Goal: Contribute content: Contribute content

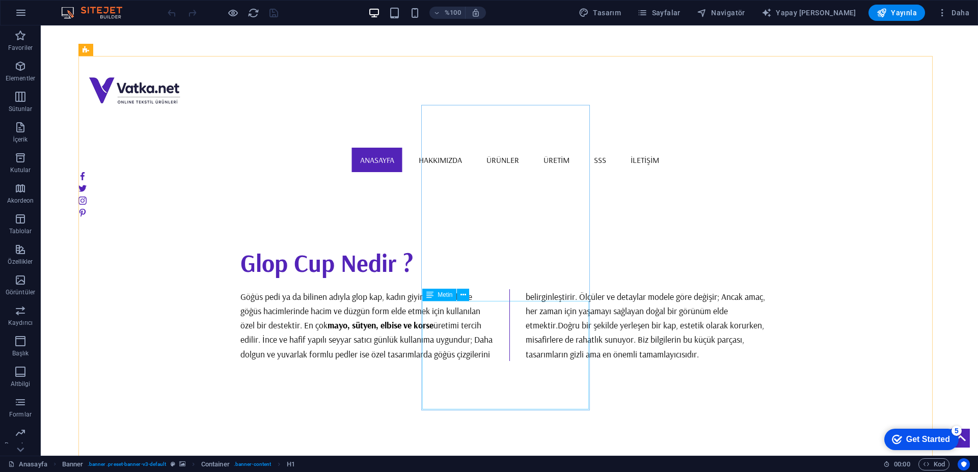
scroll to position [1069, 0]
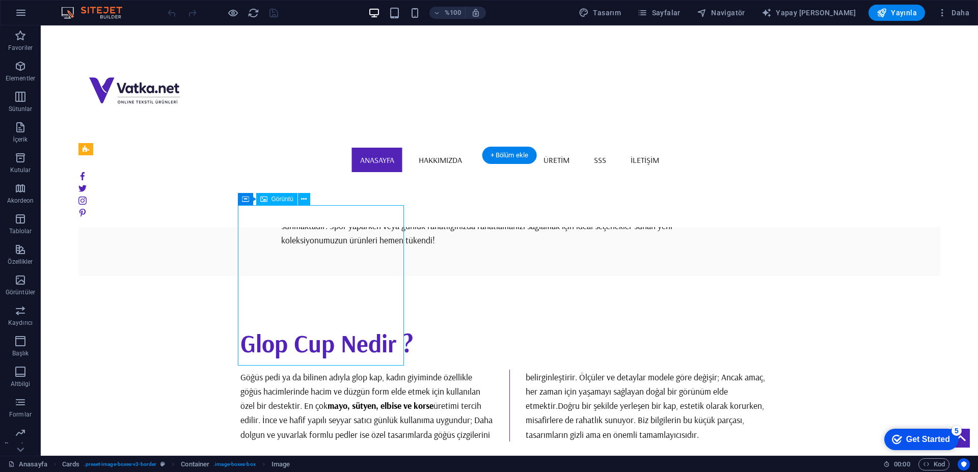
select select "px"
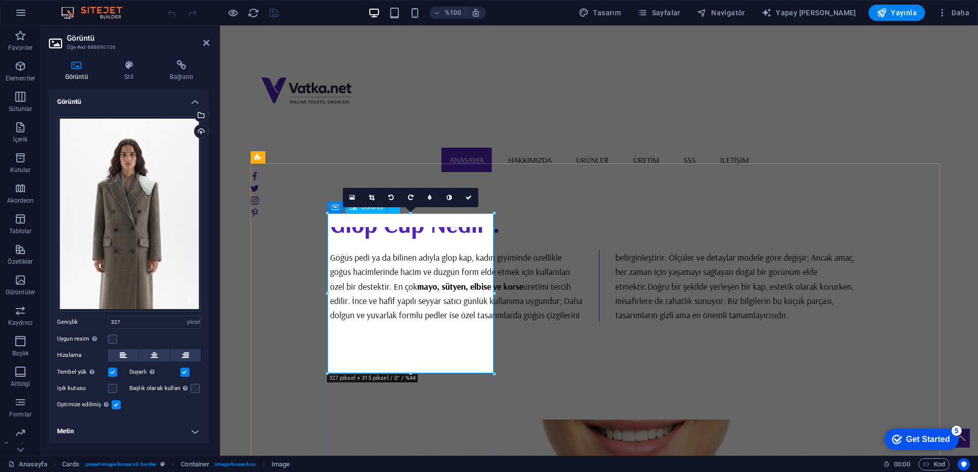
click at [372, 202] on link at bounding box center [371, 197] width 19 height 19
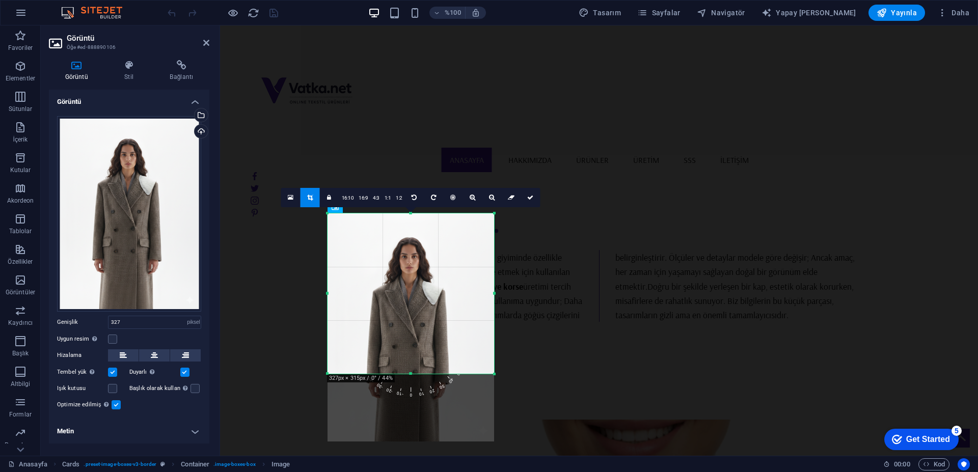
drag, startPoint x: 492, startPoint y: 292, endPoint x: 513, endPoint y: 294, distance: 21.0
drag, startPoint x: 412, startPoint y: 372, endPoint x: 413, endPoint y: 349, distance: 22.5
click at [413, 350] on div at bounding box center [410, 352] width 166 height 4
drag, startPoint x: 531, startPoint y: 198, endPoint x: 269, endPoint y: 290, distance: 277.1
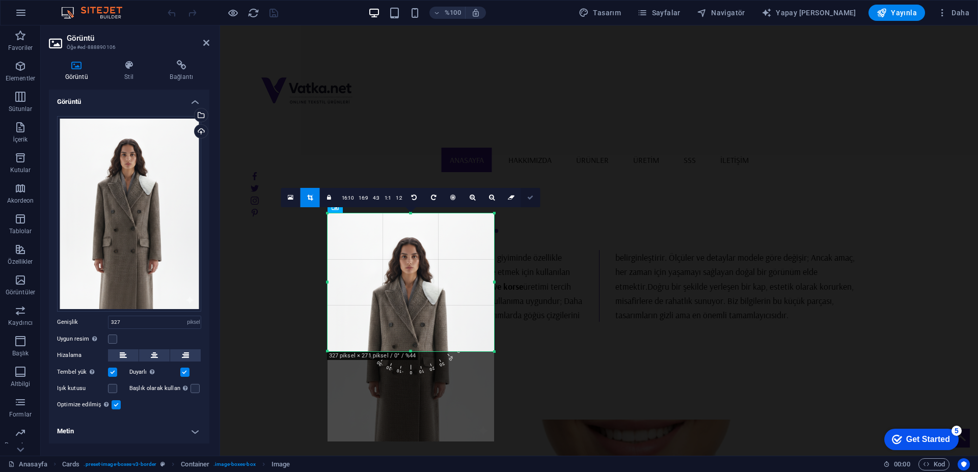
click at [531, 198] on icon at bounding box center [530, 197] width 6 height 6
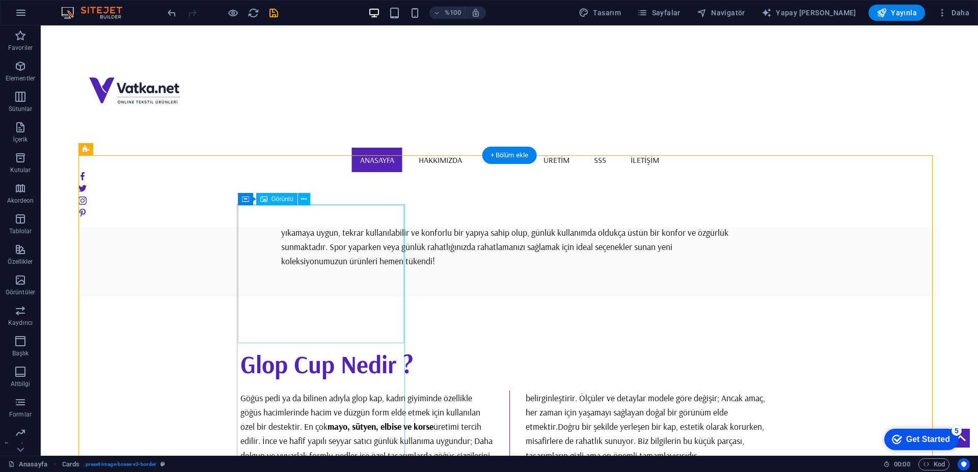
select select "px"
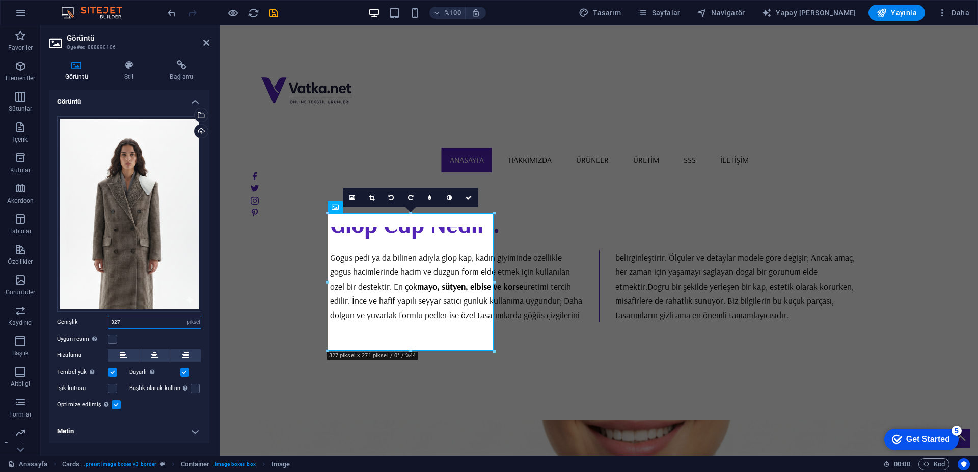
drag, startPoint x: 131, startPoint y: 321, endPoint x: 61, endPoint y: 342, distance: 73.4
click at [61, 342] on div "Dosyaları buraya sürükleyin, dosyaları seçmek için tıklayın veya Dosyalar'dan v…" at bounding box center [129, 263] width 160 height 311
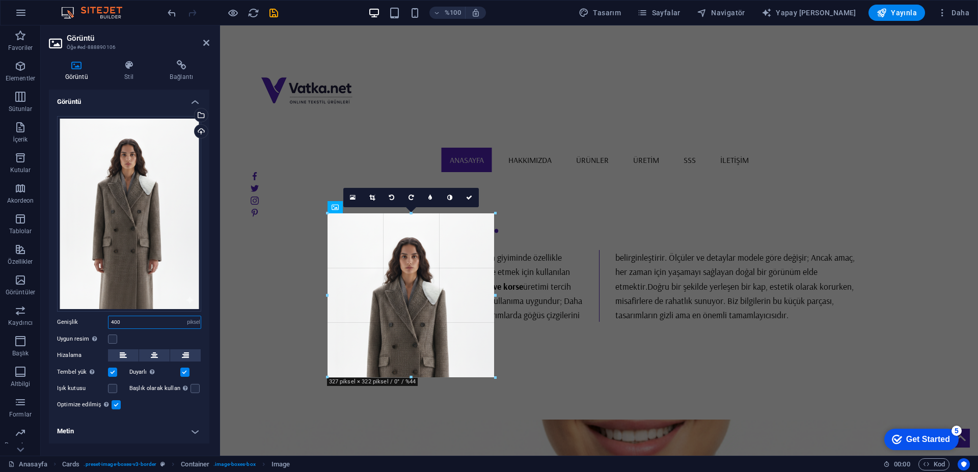
drag, startPoint x: 495, startPoint y: 349, endPoint x: 496, endPoint y: 375, distance: 26.0
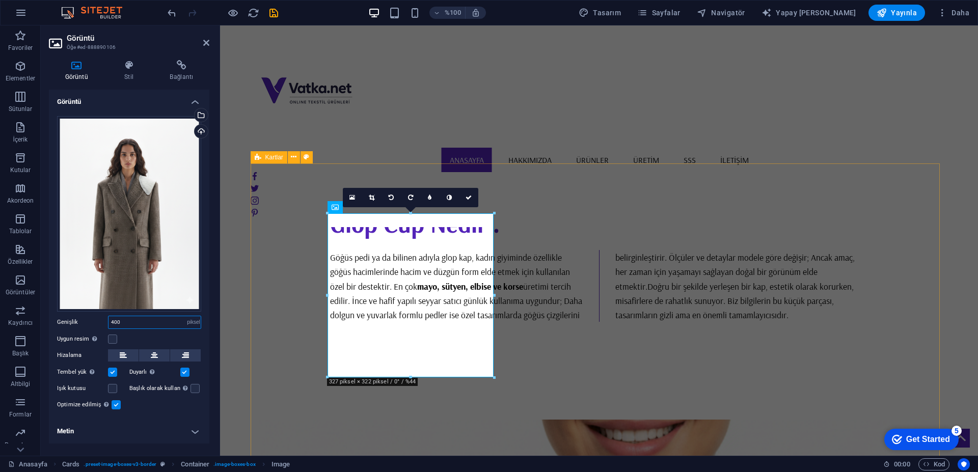
type input "400"
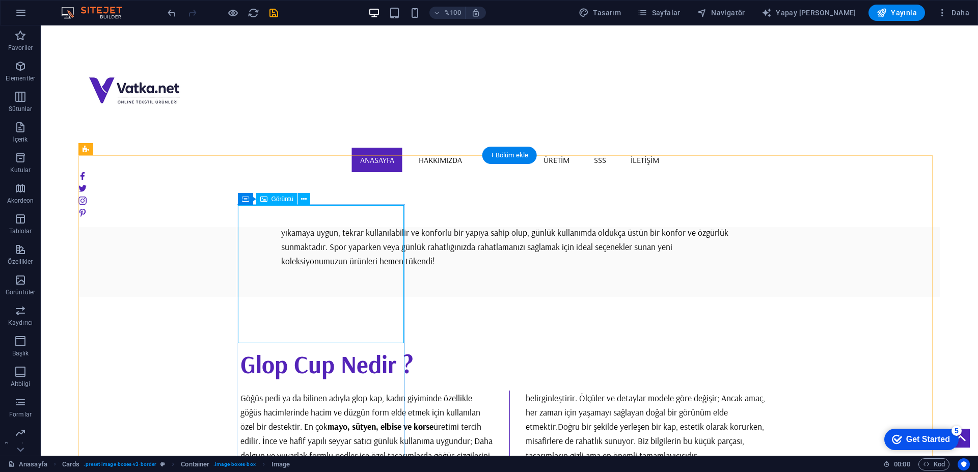
select select "px"
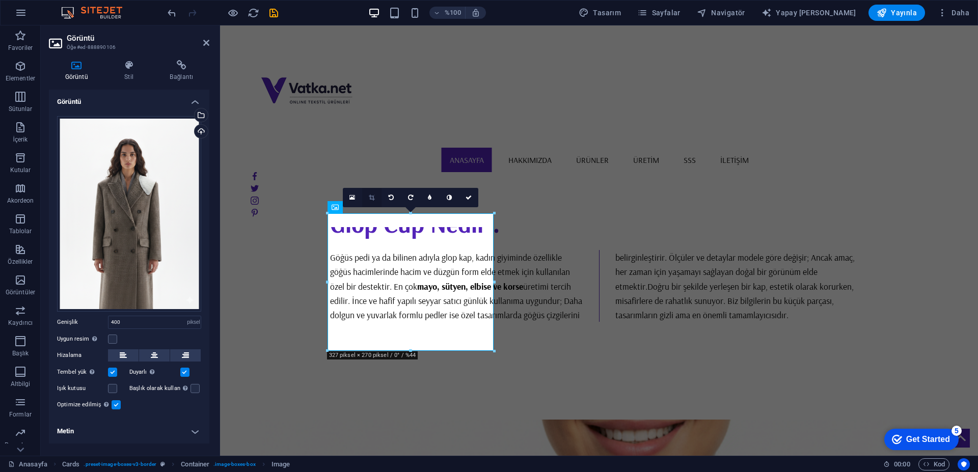
click at [373, 200] on icon at bounding box center [372, 197] width 6 height 6
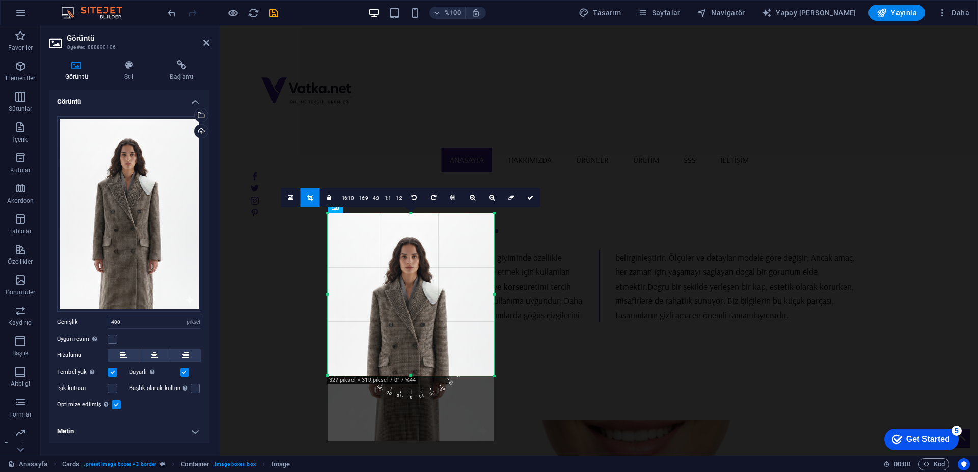
drag, startPoint x: 410, startPoint y: 349, endPoint x: 412, endPoint y: 374, distance: 25.0
click at [412, 374] on div at bounding box center [410, 376] width 166 height 4
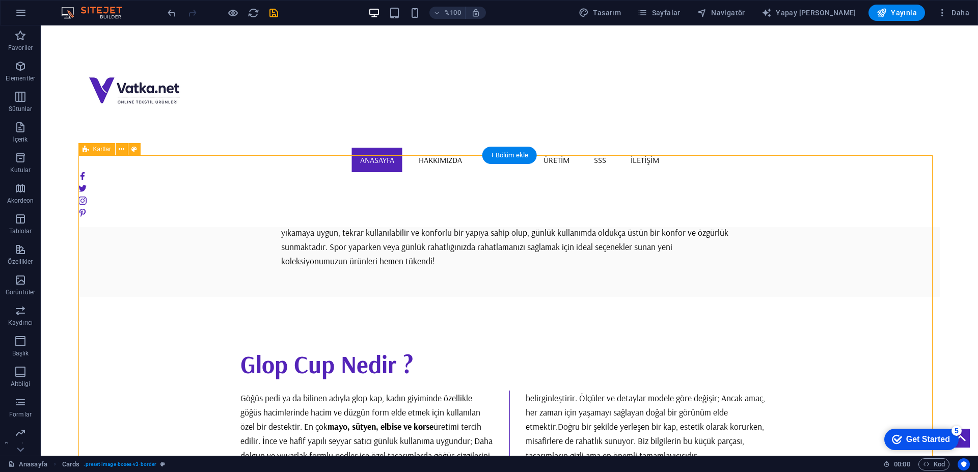
drag, startPoint x: 818, startPoint y: 230, endPoint x: 828, endPoint y: 231, distance: 10.2
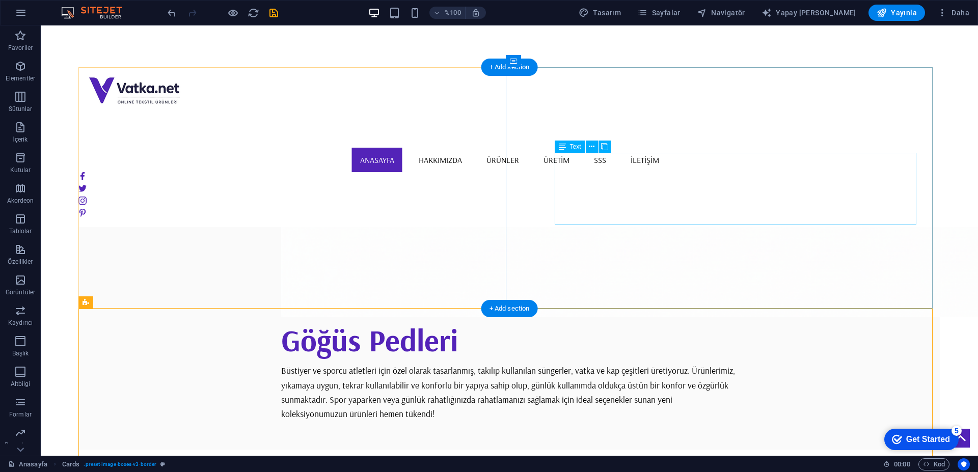
scroll to position [916, 0]
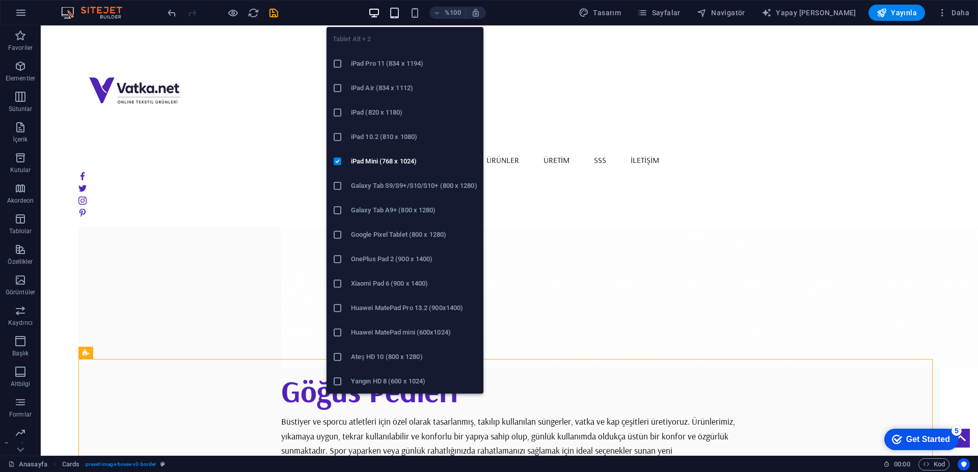
click at [400, 10] on icon "button" at bounding box center [394, 13] width 12 height 12
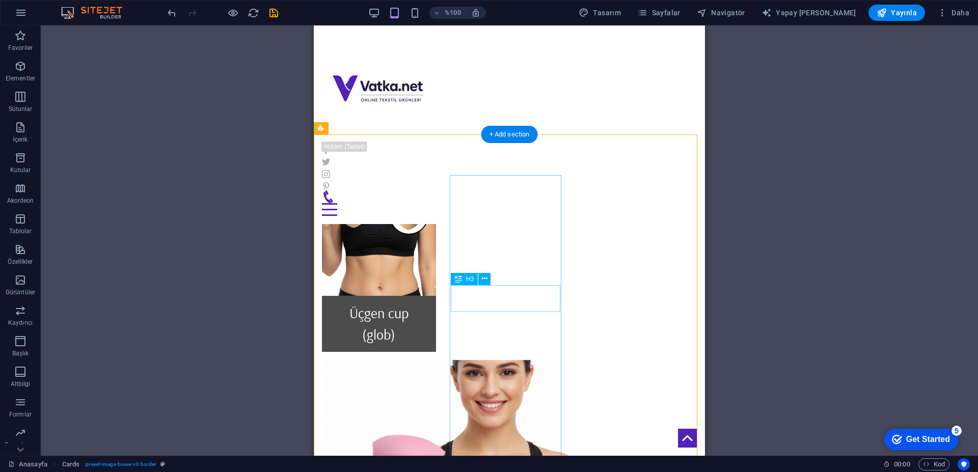
scroll to position [1167, 0]
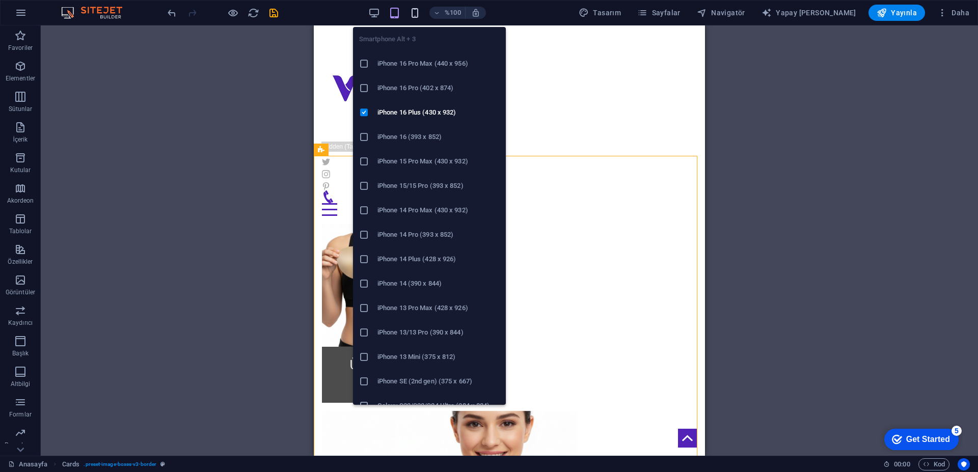
click at [421, 14] on icon "button" at bounding box center [415, 13] width 12 height 12
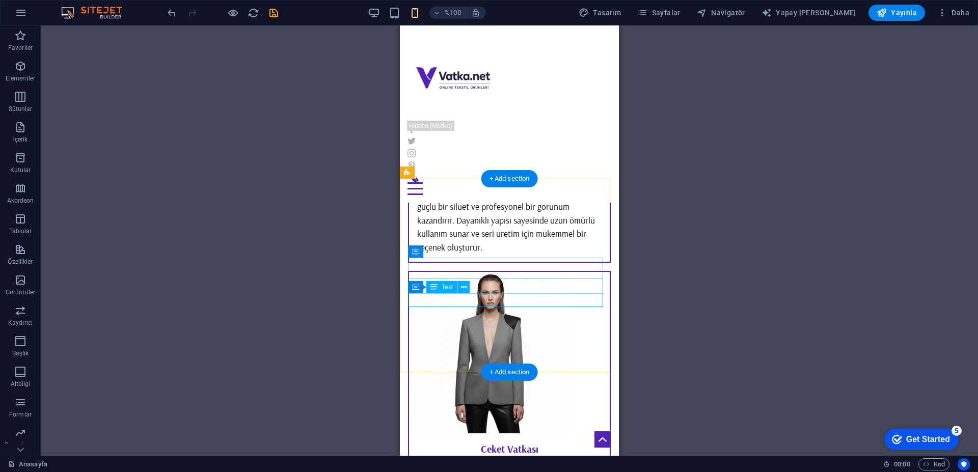
scroll to position [2936, 0]
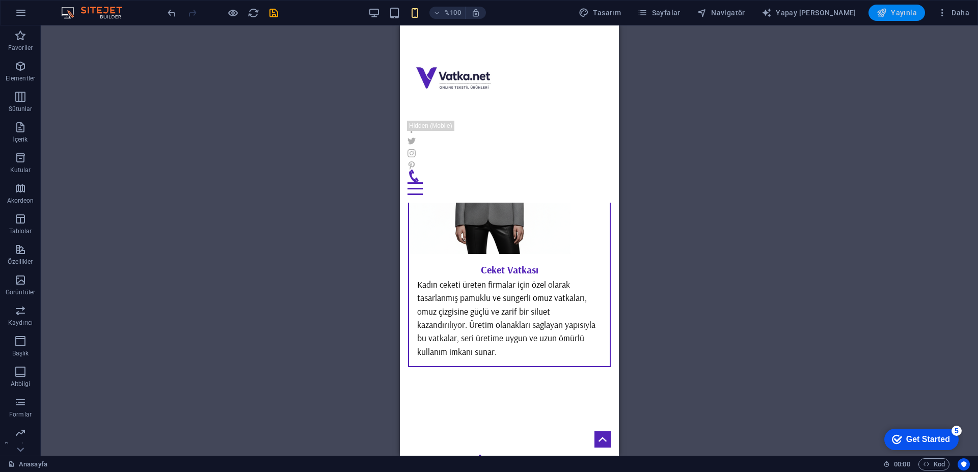
click at [906, 19] on button "Yayınla" at bounding box center [896, 13] width 57 height 16
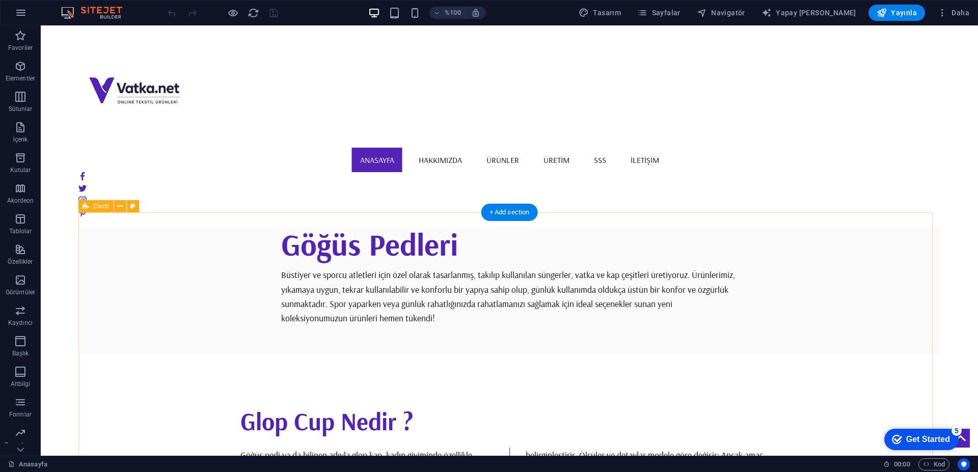
scroll to position [1069, 0]
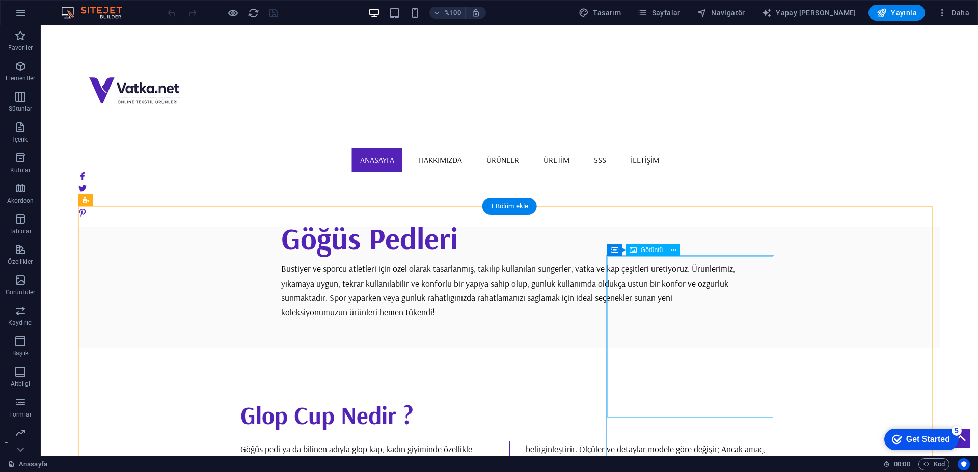
select select "px"
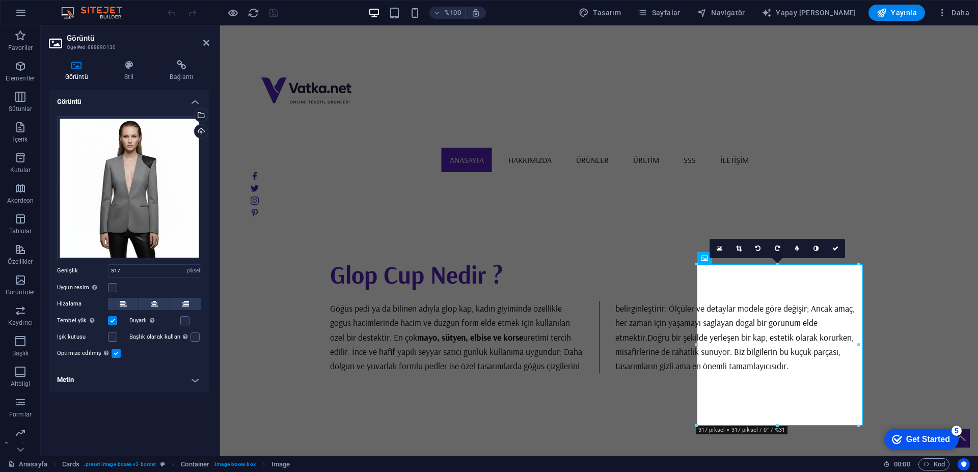
drag, startPoint x: 737, startPoint y: 248, endPoint x: 739, endPoint y: 254, distance: 5.7
click at [737, 248] on icon at bounding box center [739, 248] width 6 height 6
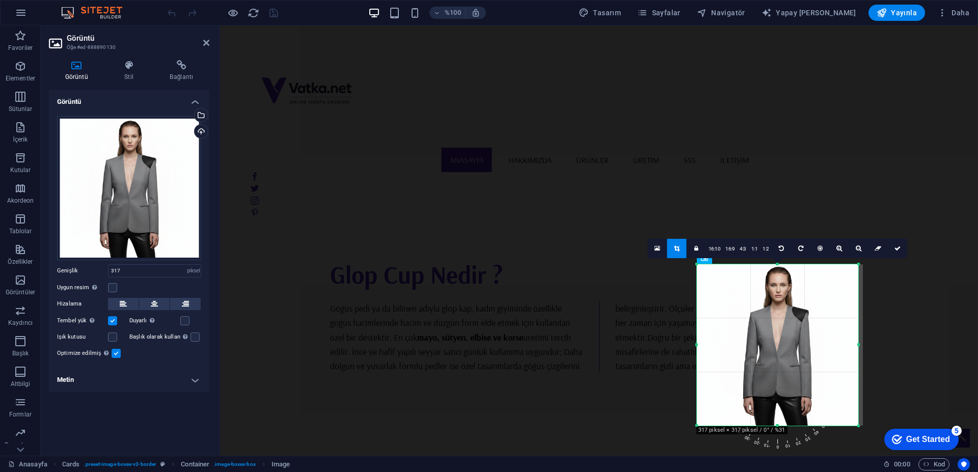
click at [792, 305] on div at bounding box center [776, 344] width 161 height 161
drag, startPoint x: 142, startPoint y: 271, endPoint x: 41, endPoint y: 296, distance: 104.0
click at [41, 296] on div "Görüntü Stil Bağlantı Görüntü Dosyaları buraya sürükleyin, dosyaları seçmek içi…" at bounding box center [129, 254] width 177 height 404
type input "400"
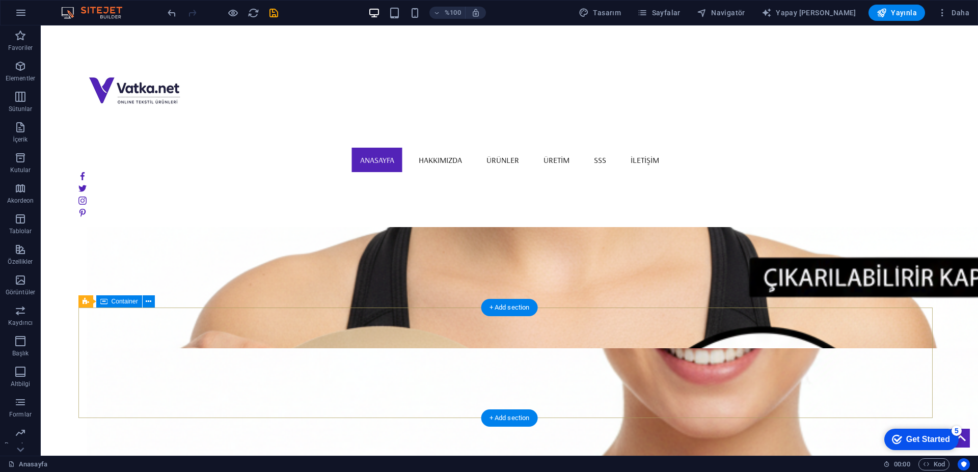
scroll to position [1671, 0]
